Goal: Task Accomplishment & Management: Manage account settings

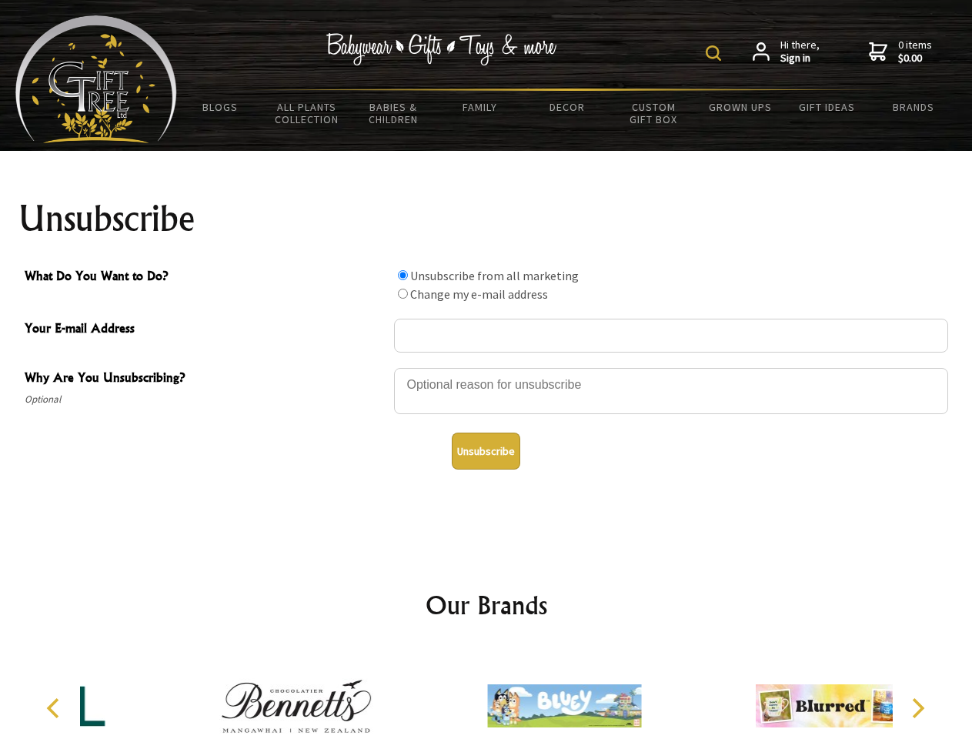
click at [716, 53] on img at bounding box center [713, 52] width 15 height 15
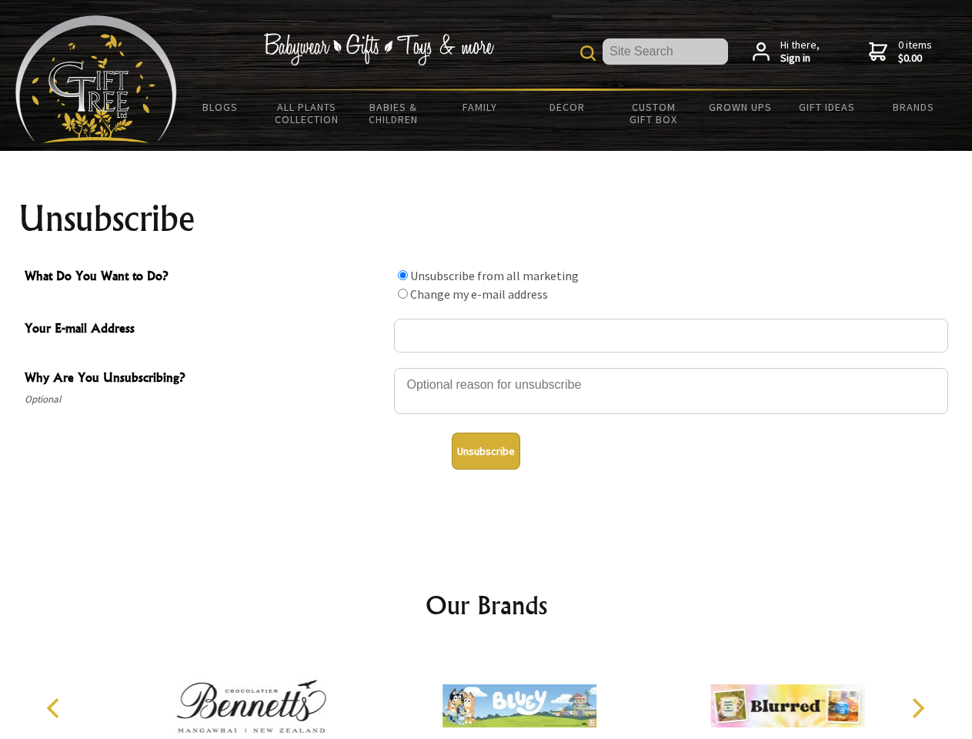
click at [486, 367] on div at bounding box center [671, 393] width 554 height 54
click at [402, 275] on input "What Do You Want to Do?" at bounding box center [403, 275] width 10 height 10
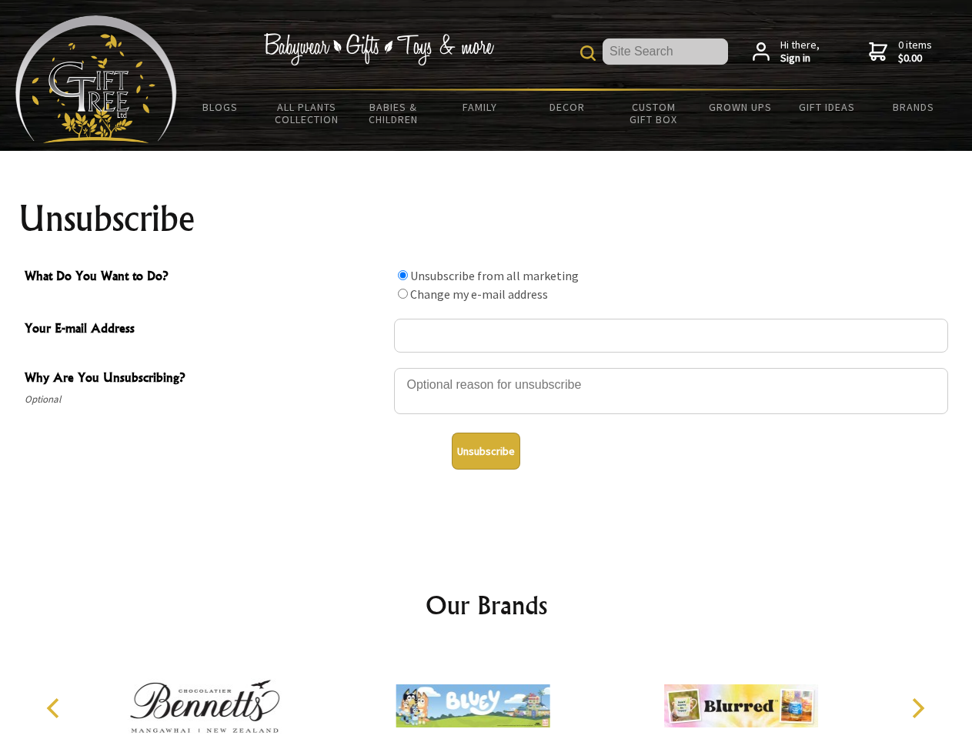
click at [402, 293] on input "What Do You Want to Do?" at bounding box center [403, 294] width 10 height 10
radio input "true"
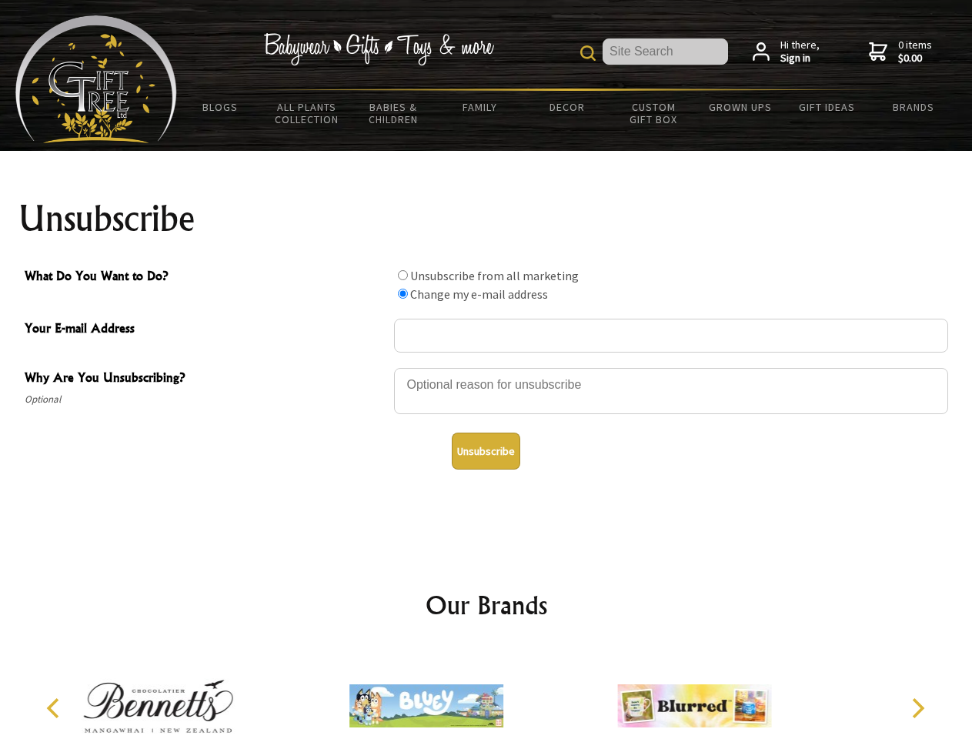
click at [486, 451] on button "Unsubscribe" at bounding box center [486, 450] width 68 height 37
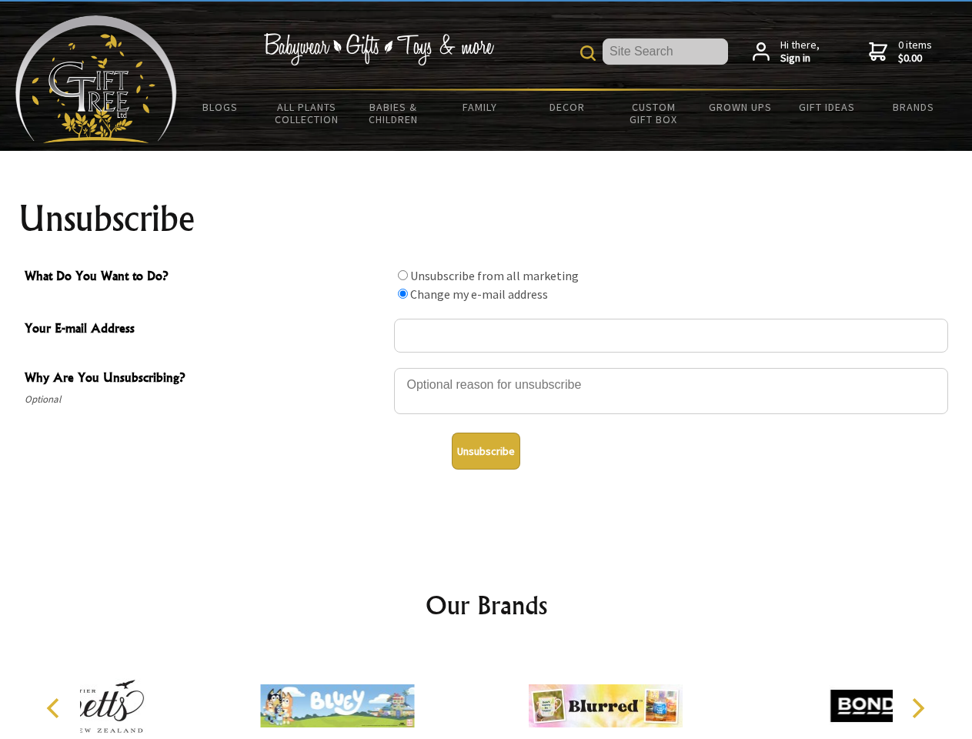
click at [486, 693] on div at bounding box center [605, 708] width 268 height 120
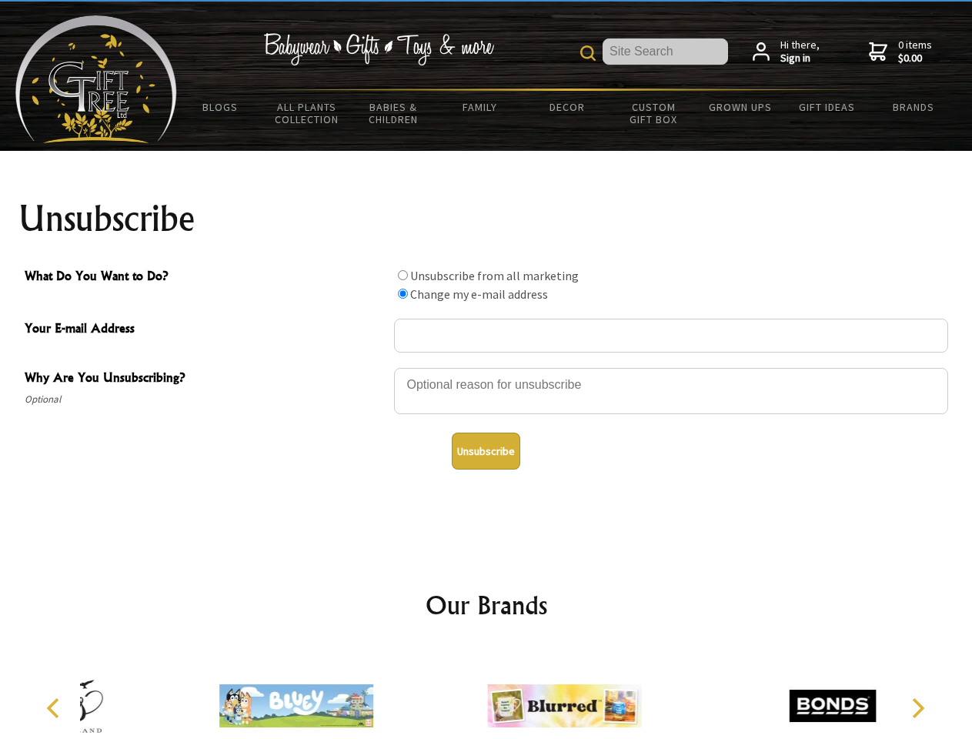
click at [55, 708] on icon "Previous" at bounding box center [55, 708] width 20 height 20
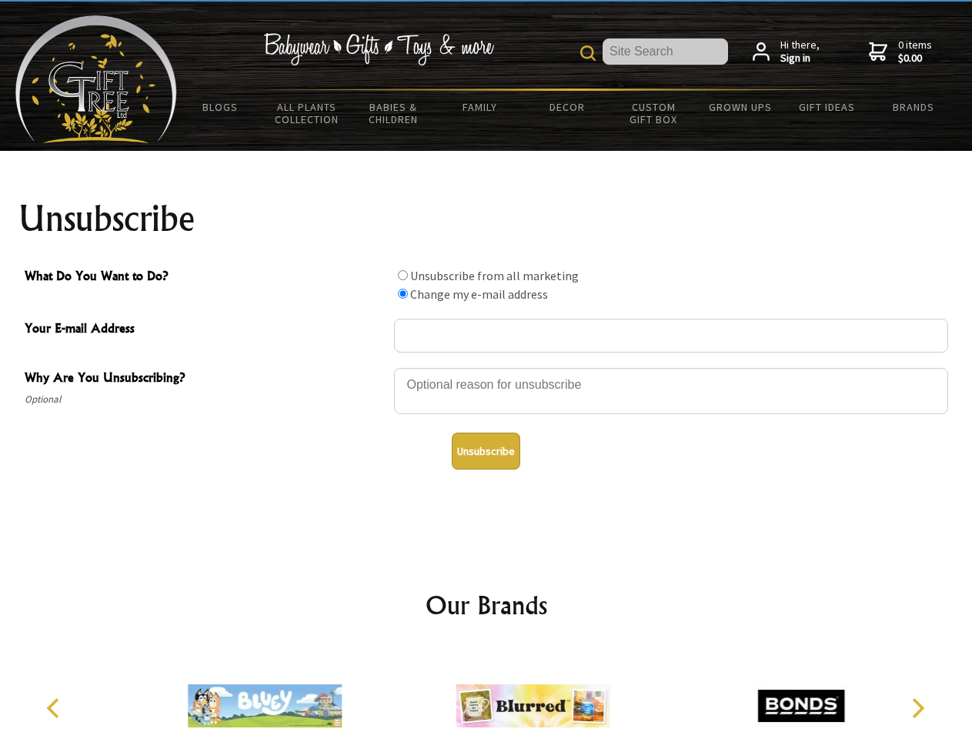
click at [917, 708] on icon "Next" at bounding box center [917, 708] width 20 height 20
